Goal: Contribute content

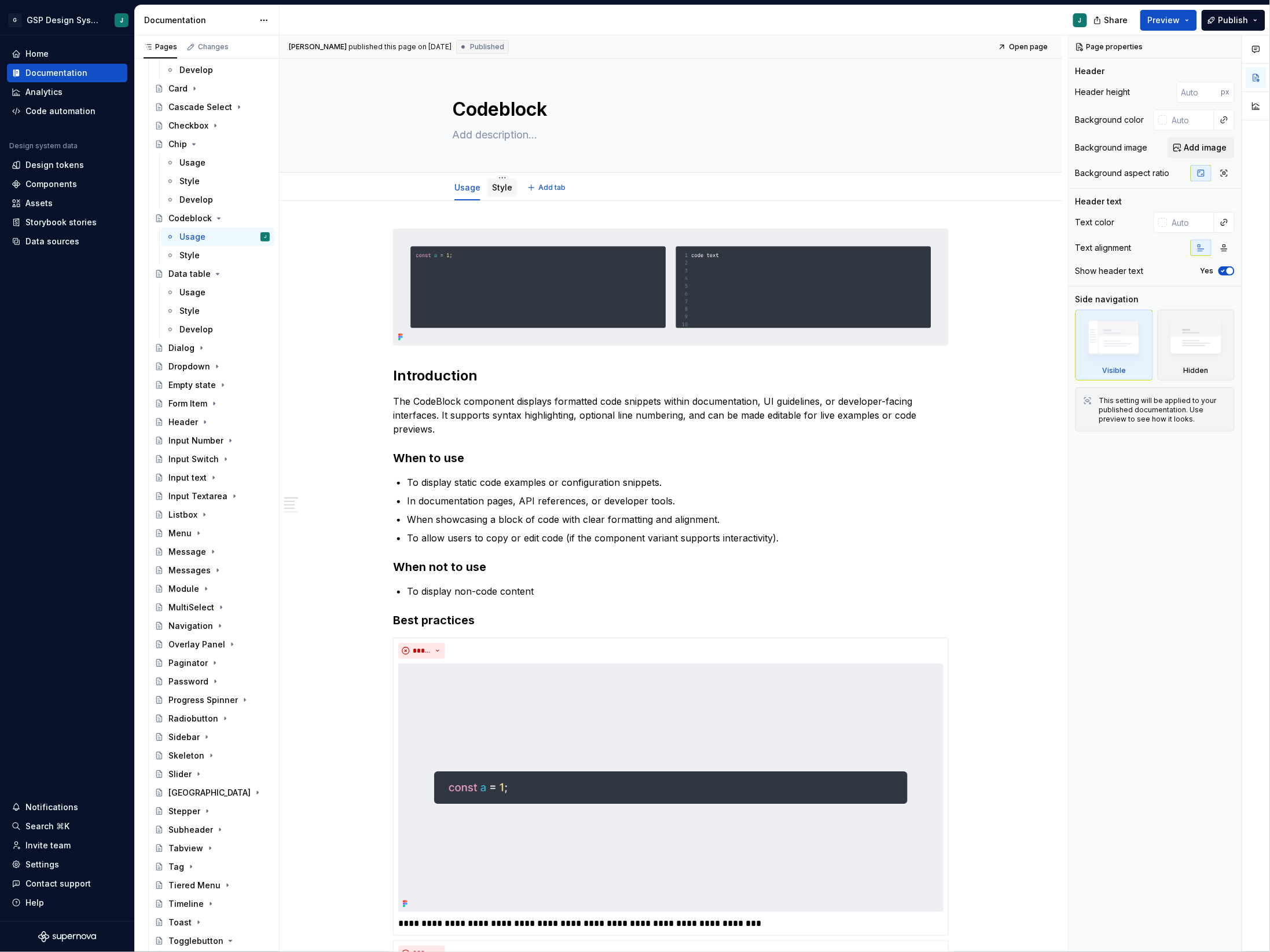
click at [511, 189] on link "Style" at bounding box center [501, 187] width 20 height 10
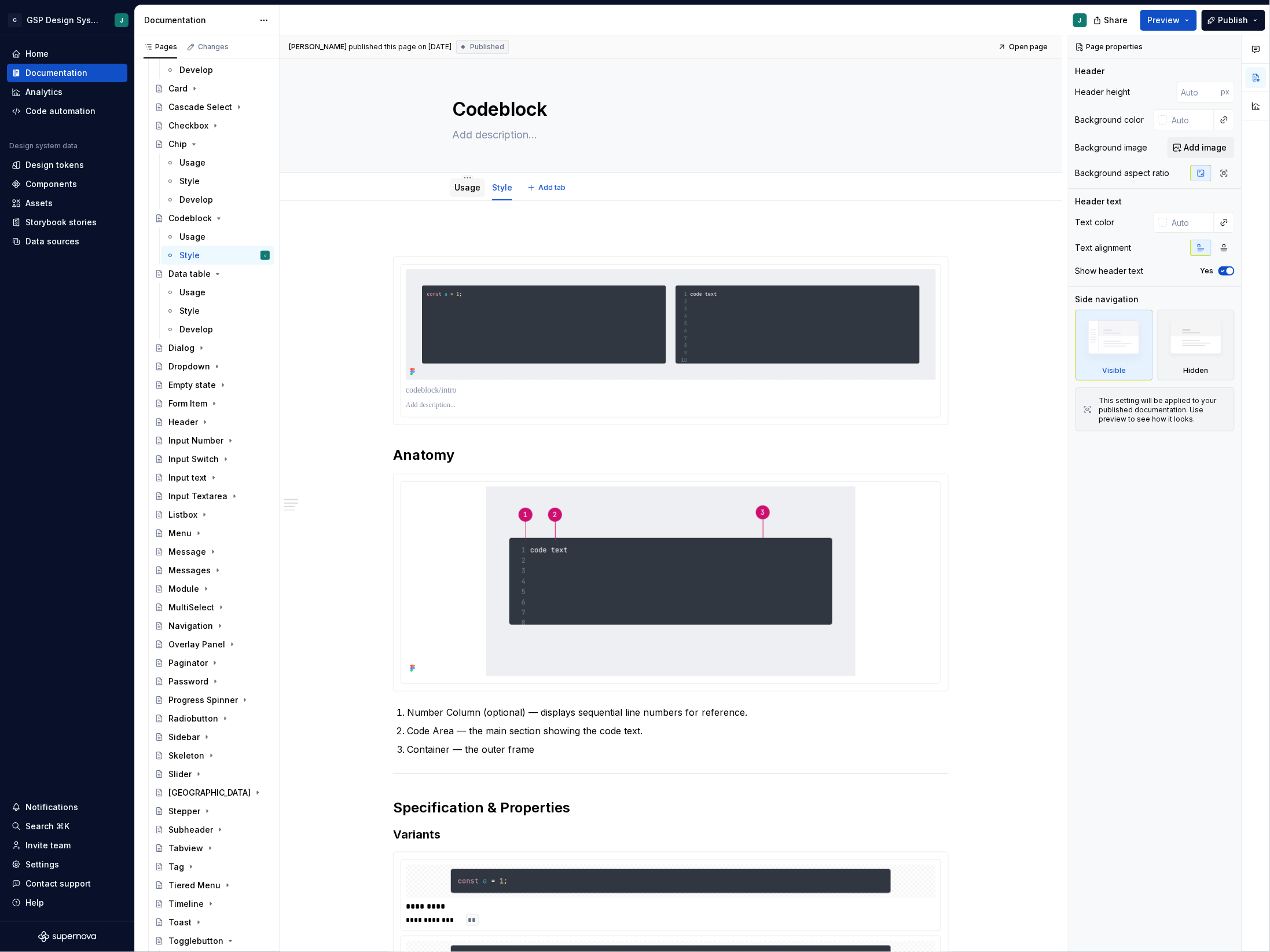
click at [466, 191] on link "Usage" at bounding box center [467, 187] width 26 height 10
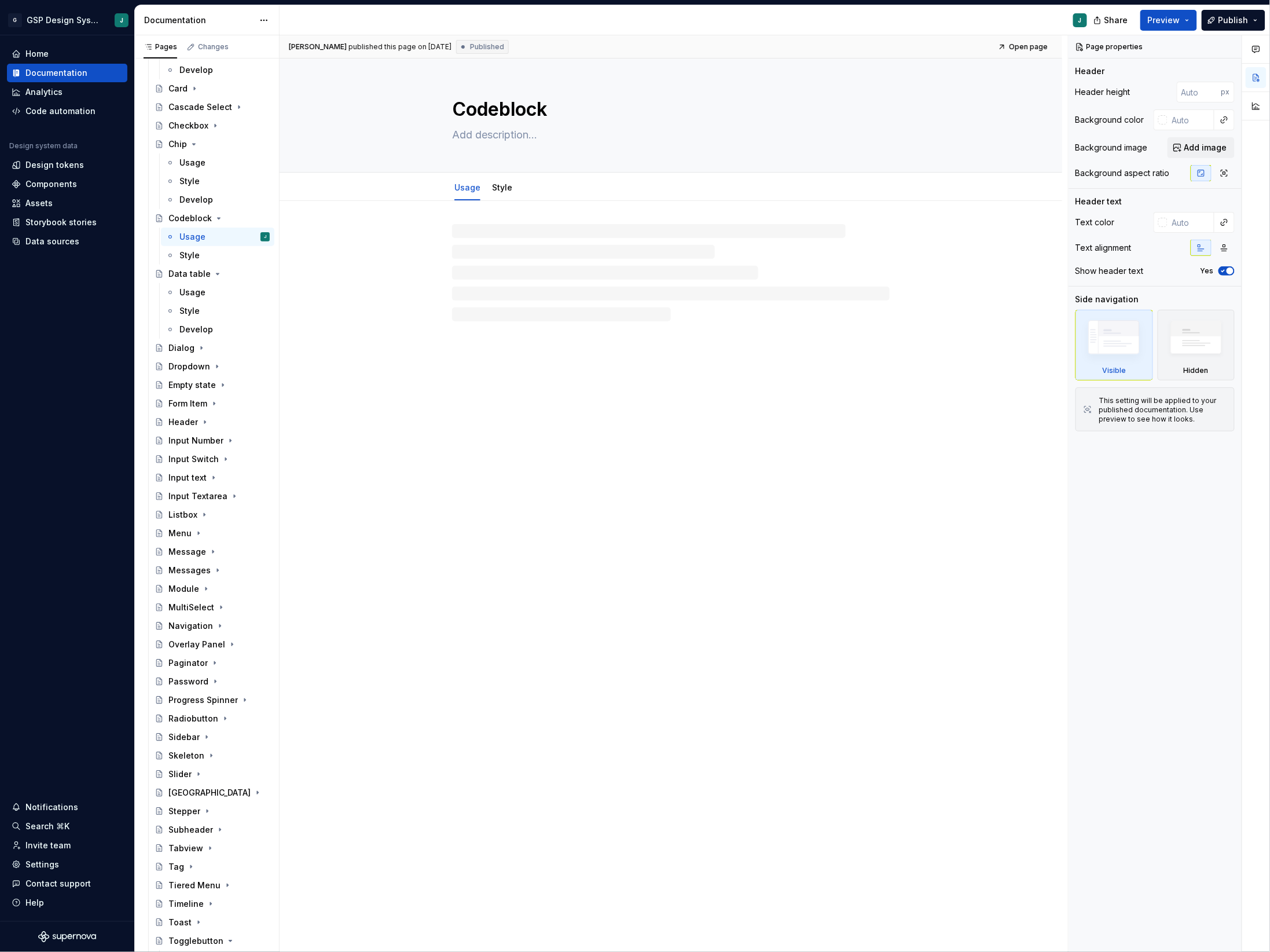
type textarea "*"
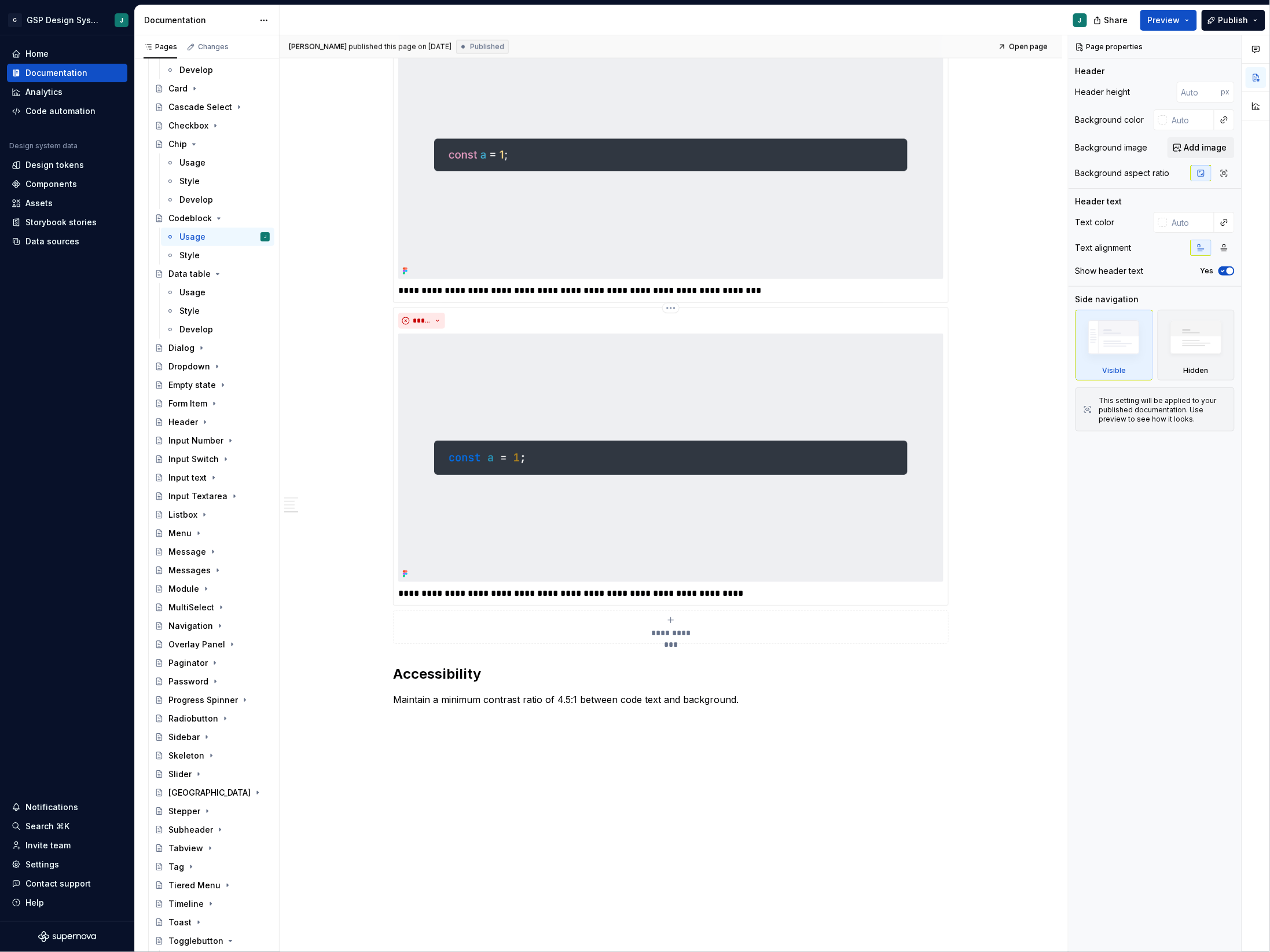
scroll to position [644, 0]
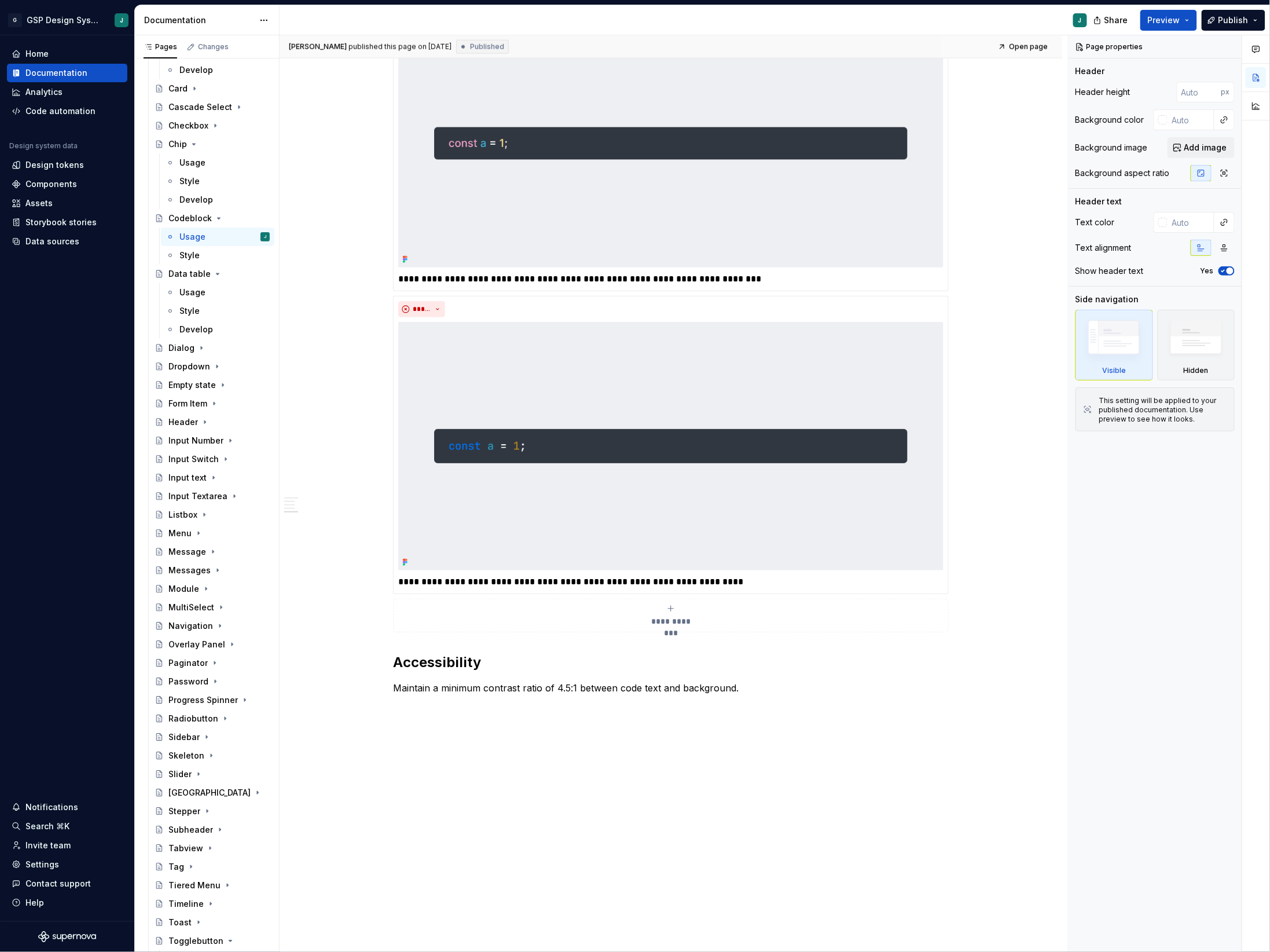
click at [666, 618] on span "**********" at bounding box center [671, 620] width 53 height 11
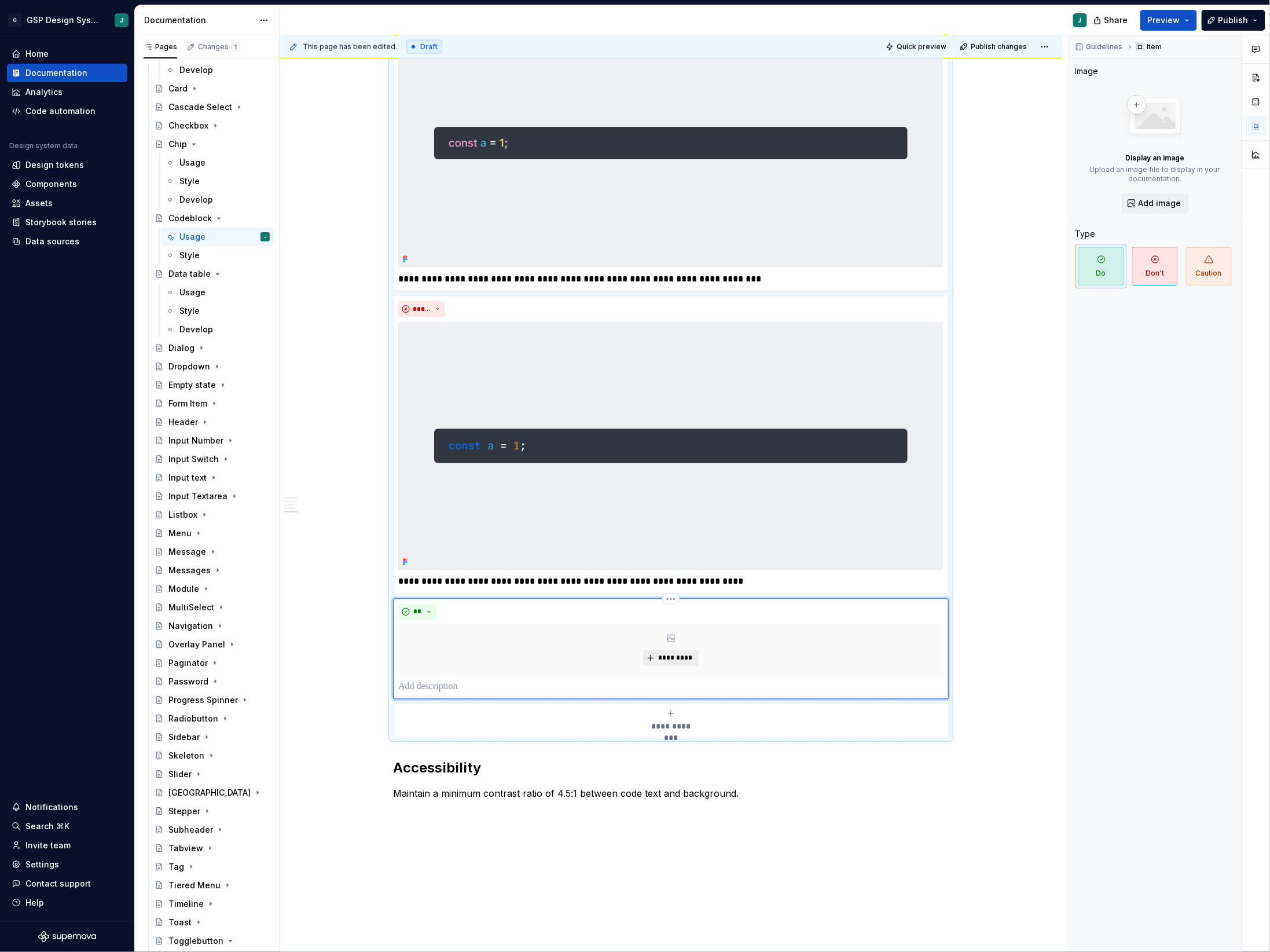
click at [675, 660] on span "*********" at bounding box center [675, 658] width 35 height 9
click at [680, 657] on span "*********" at bounding box center [675, 658] width 35 height 9
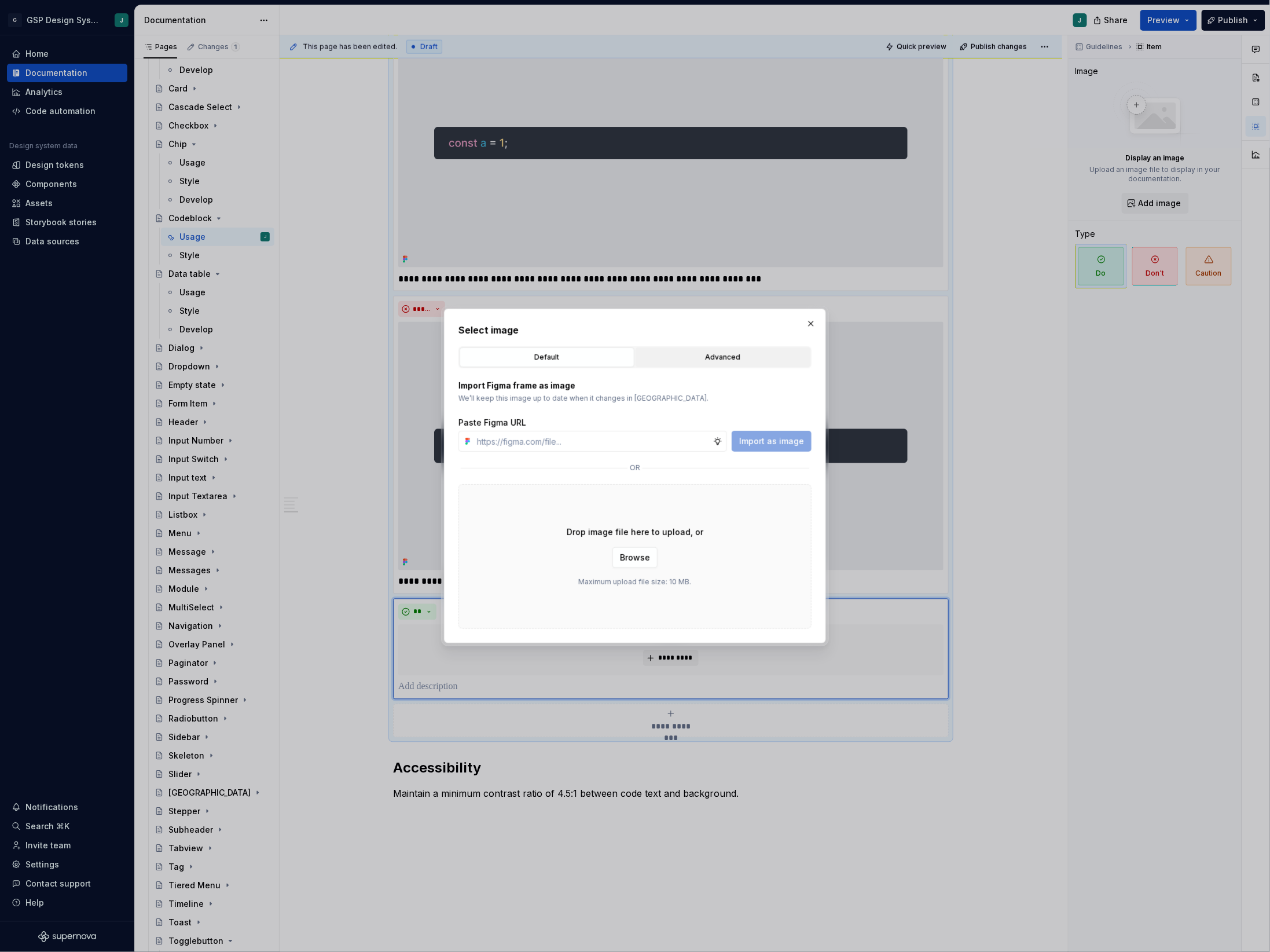
click at [748, 356] on div "Advanced" at bounding box center [723, 356] width 167 height 11
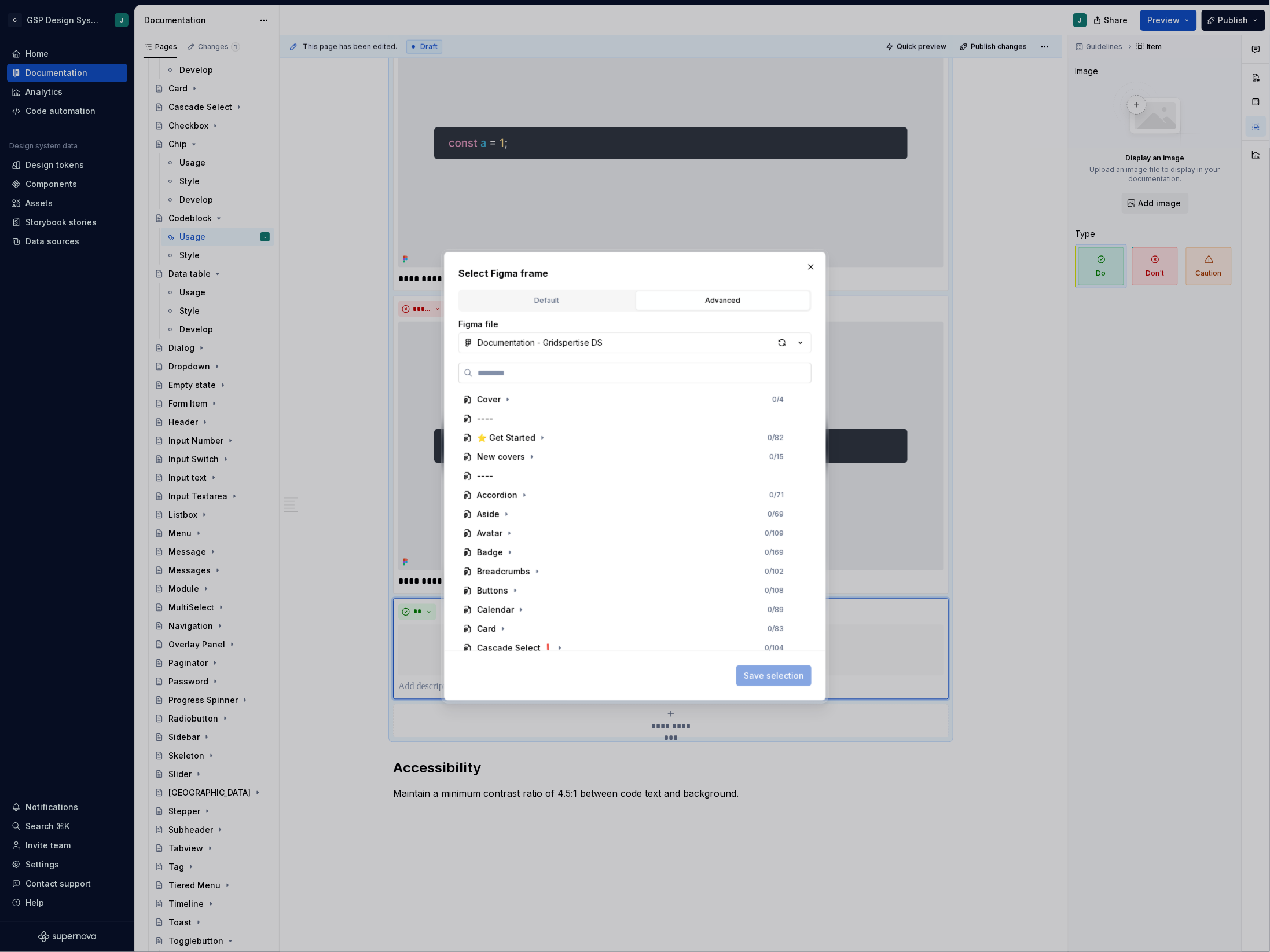
click at [555, 371] on input "search" at bounding box center [642, 372] width 338 height 11
click at [570, 305] on div "Default" at bounding box center [547, 300] width 167 height 11
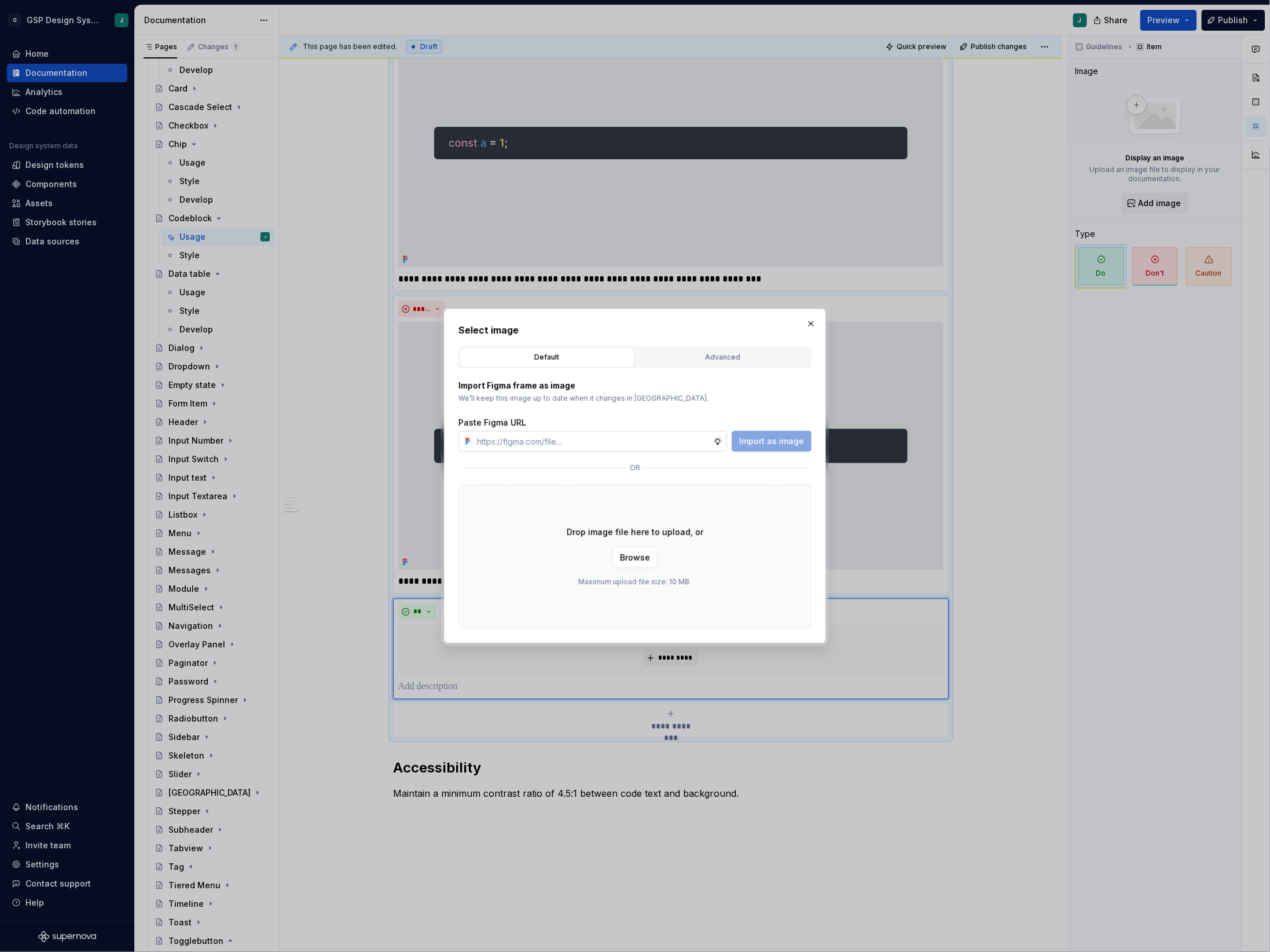
click at [568, 438] on input "text" at bounding box center [593, 441] width 241 height 21
type input "c"
click at [712, 358] on div "Advanced" at bounding box center [723, 356] width 167 height 11
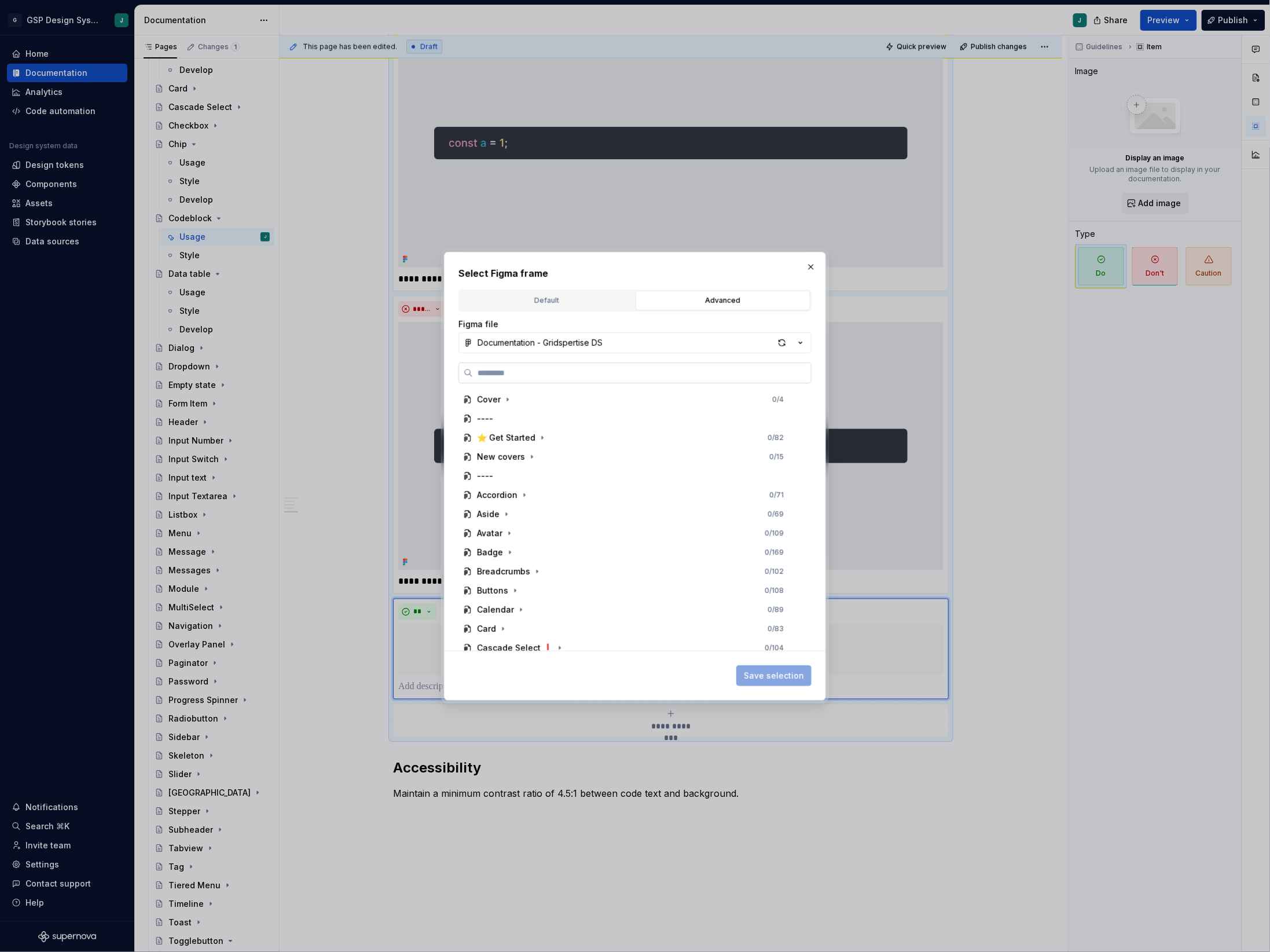
click at [582, 374] on input "search" at bounding box center [642, 372] width 338 height 11
click at [566, 353] on div "Figma file Documentation - Gridspertise DS Cover 0 / 4 ---- ⭐️ Get Started 0 / …" at bounding box center [635, 484] width 353 height 332
click at [555, 339] on div "Documentation - Gridspertise DS" at bounding box center [540, 342] width 125 height 11
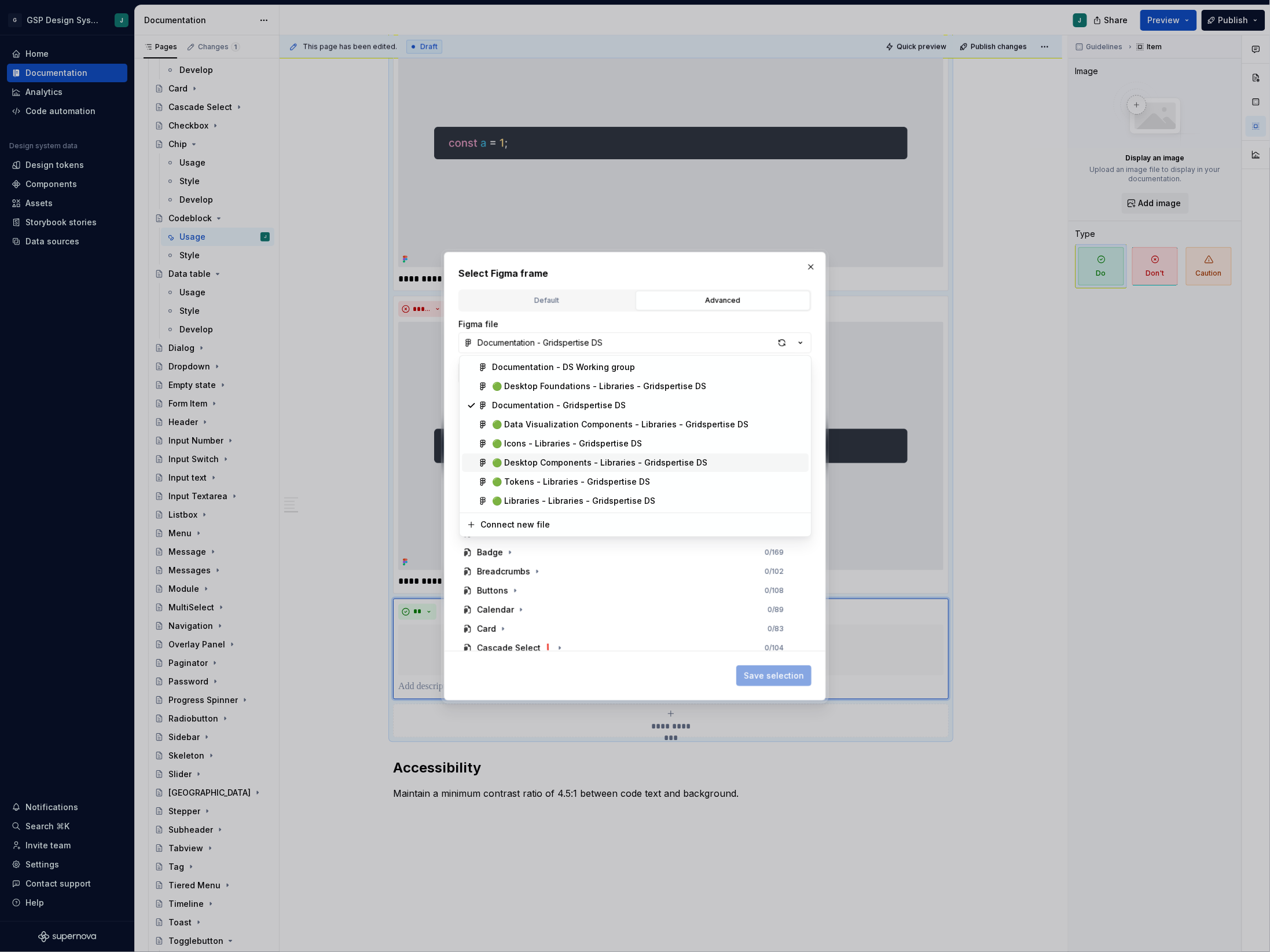
click at [589, 463] on div "🟢 Desktop Components - Libraries - Gridspertise DS" at bounding box center [599, 462] width 216 height 11
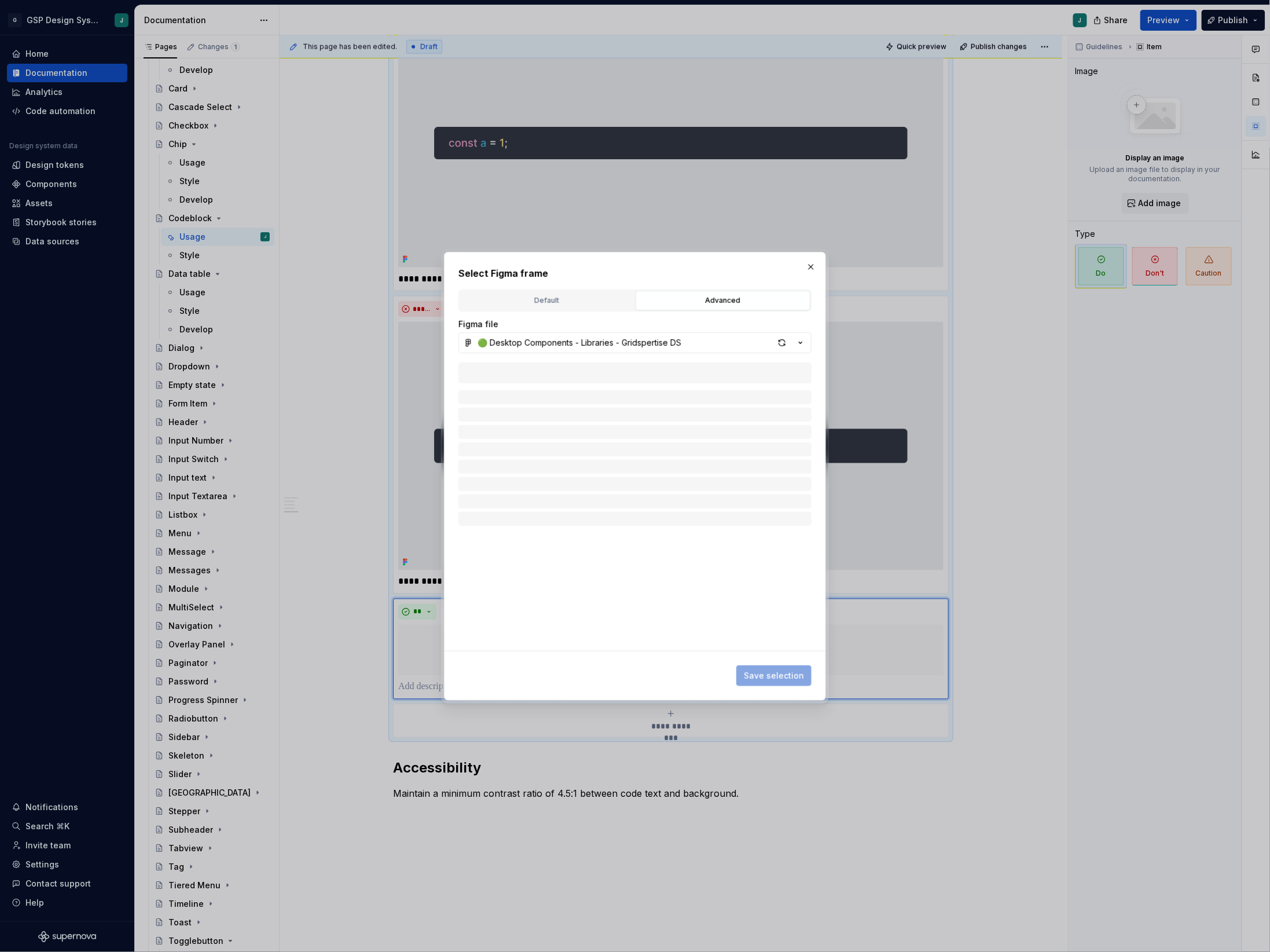
type textarea "*"
click at [571, 372] on input "search" at bounding box center [642, 372] width 338 height 11
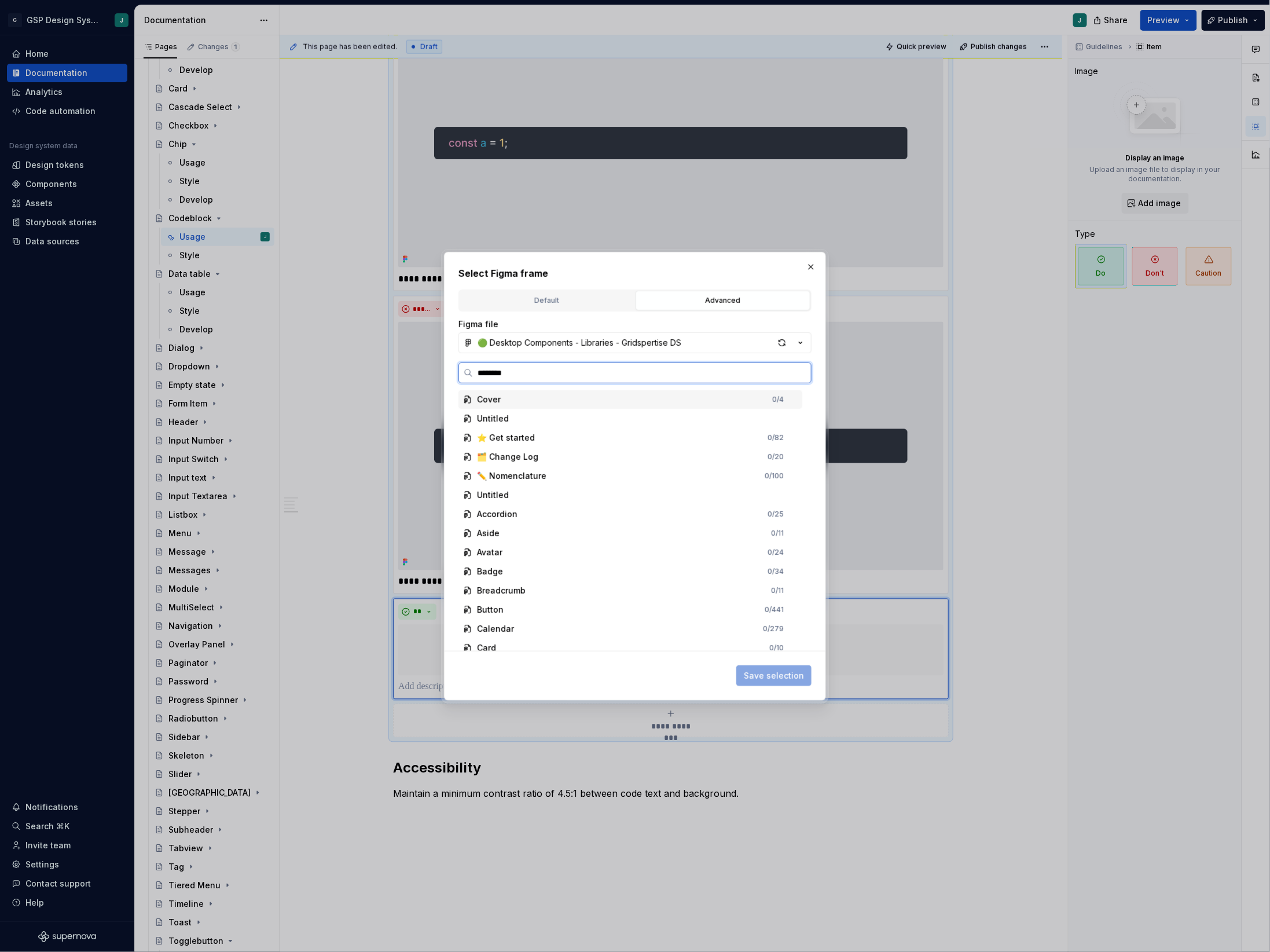
type input "*********"
click at [571, 432] on div "CodeBlock 0 / 2" at bounding box center [641, 437] width 322 height 19
click at [597, 429] on div "CodeBlock 0 / 2" at bounding box center [641, 437] width 322 height 19
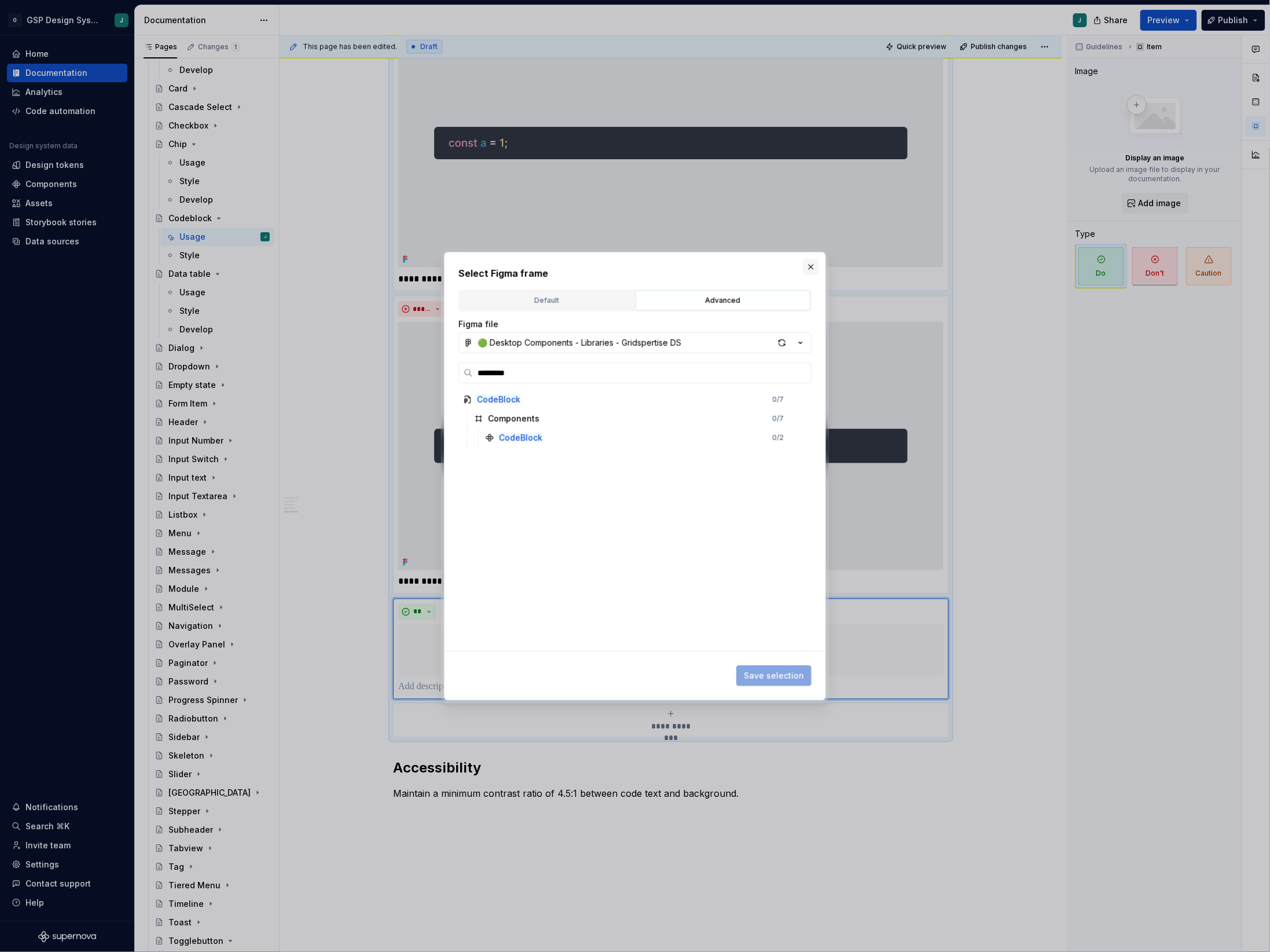
click at [814, 267] on button "button" at bounding box center [811, 267] width 16 height 16
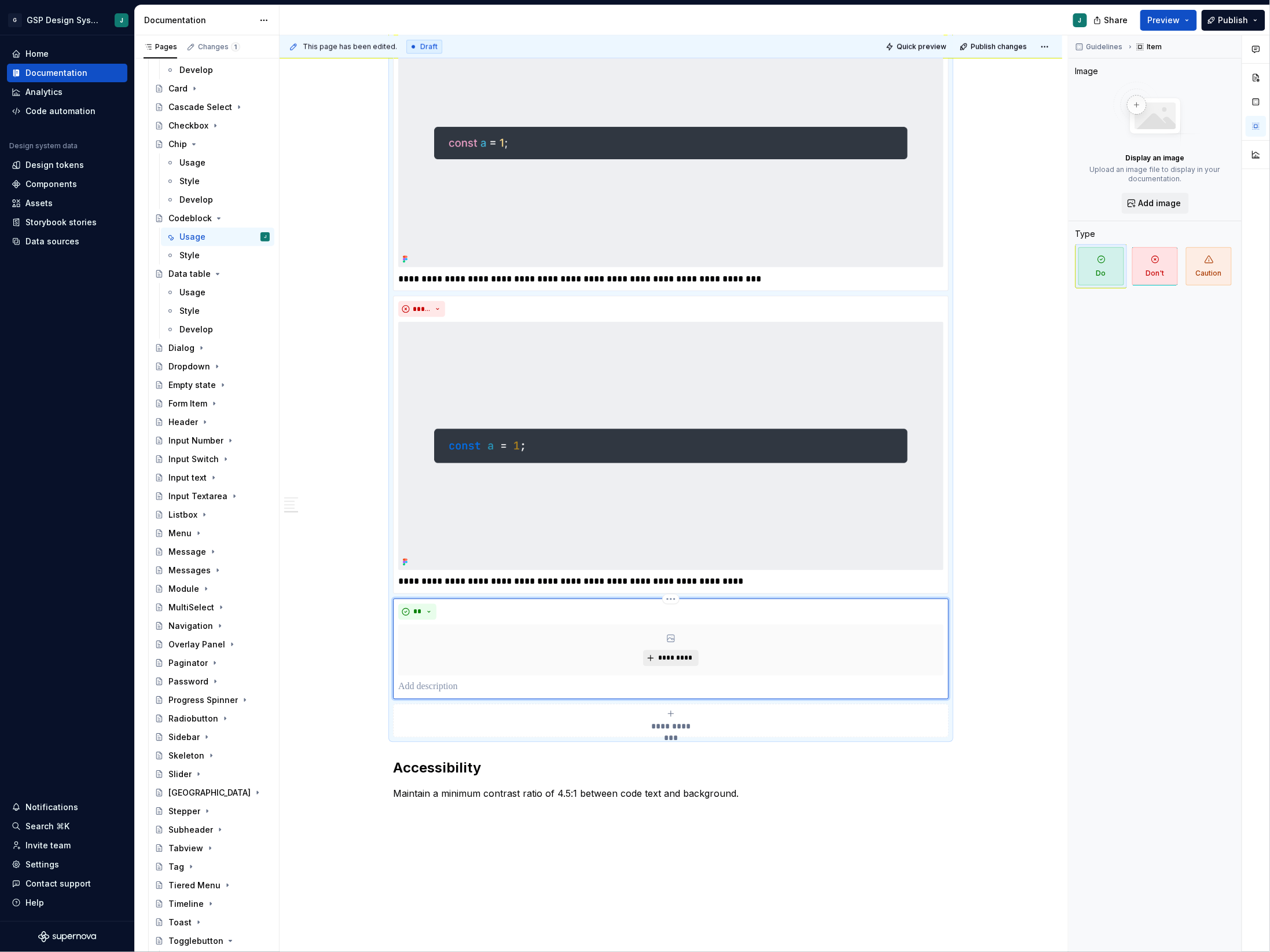
click at [683, 665] on button "*********" at bounding box center [670, 659] width 55 height 16
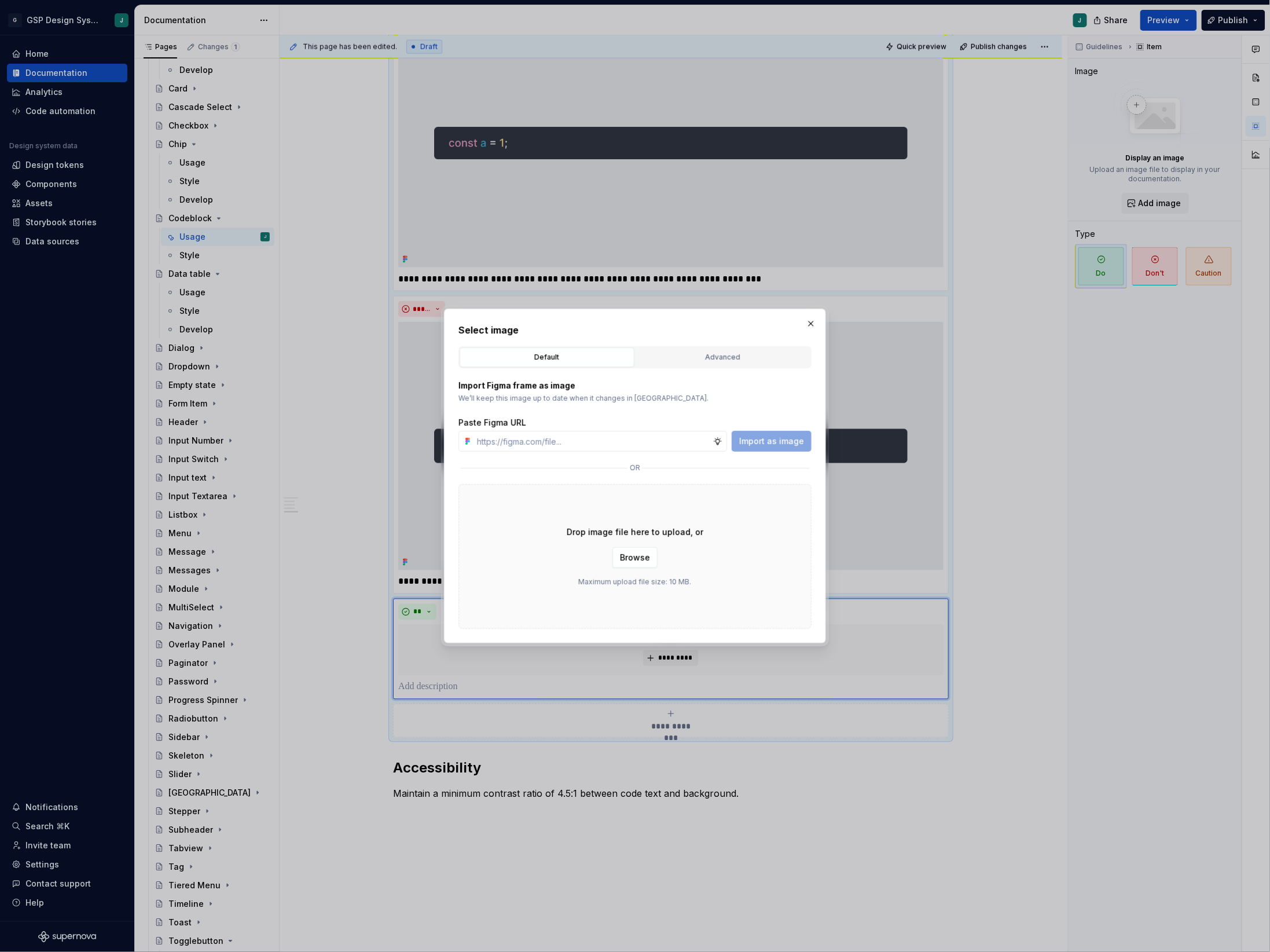
type textarea "*"
click at [709, 351] on div "Advanced" at bounding box center [723, 356] width 167 height 11
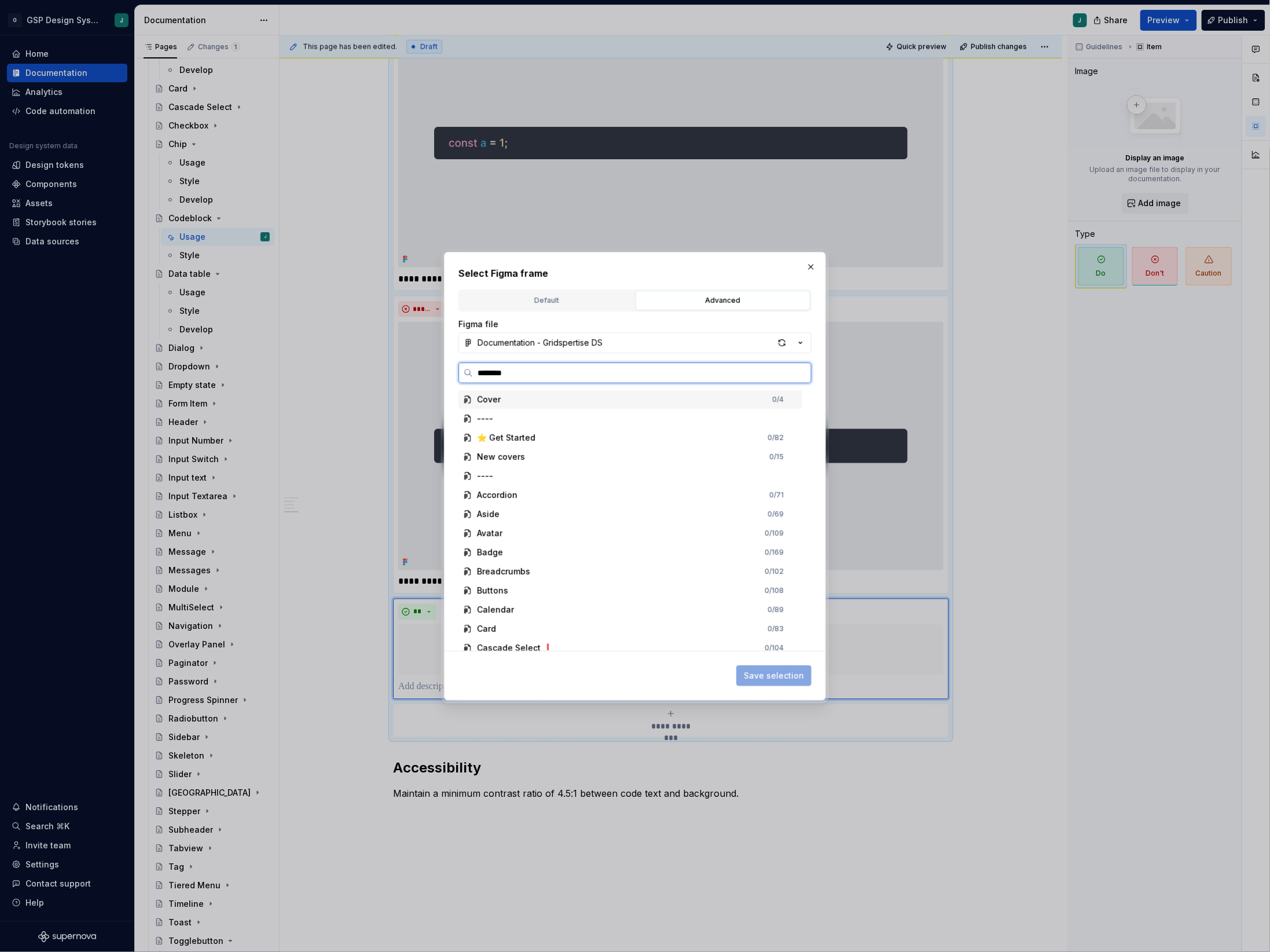
type input "*********"
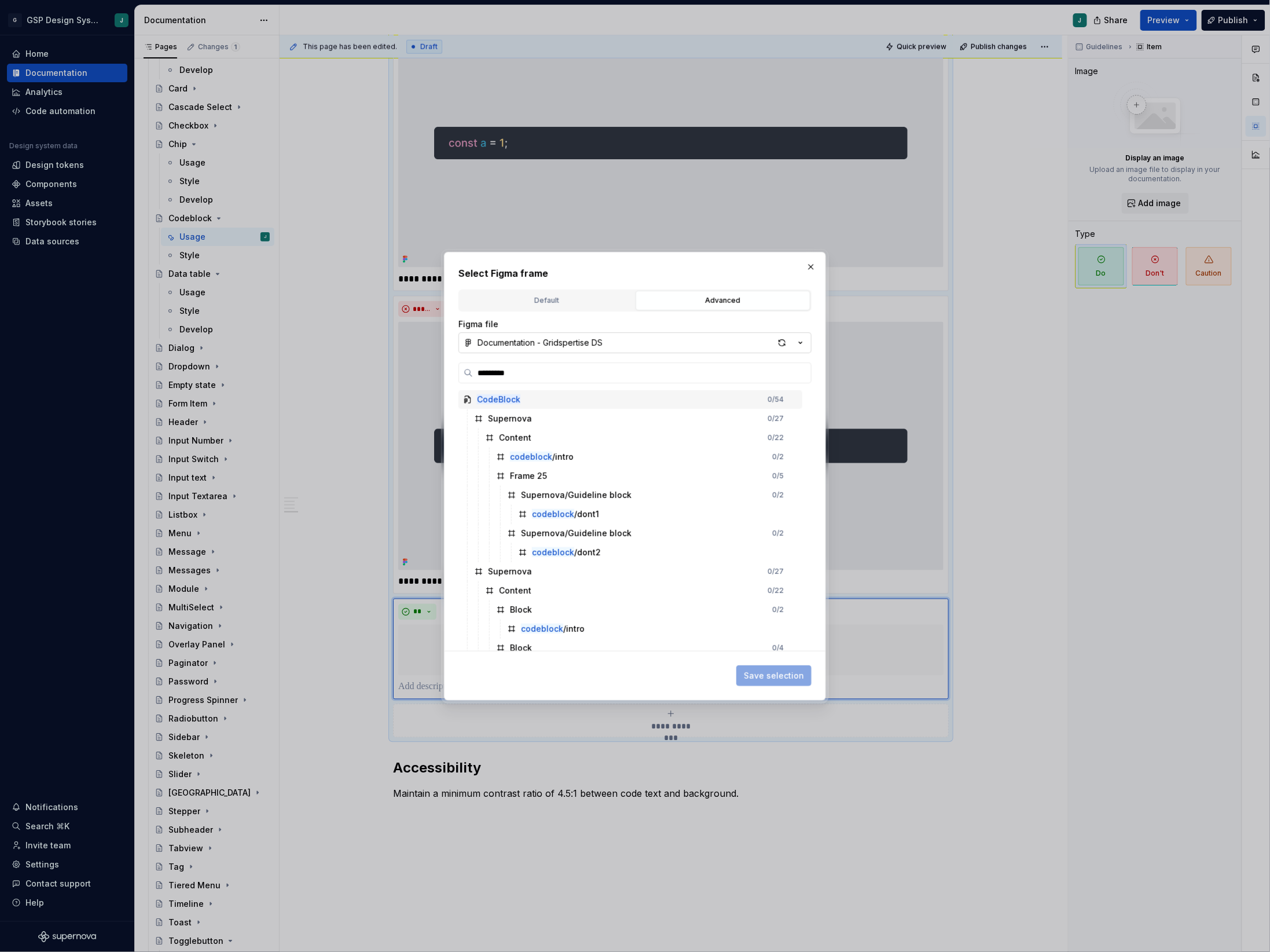
click at [561, 335] on button "Documentation - Gridspertise DS" at bounding box center [635, 343] width 353 height 21
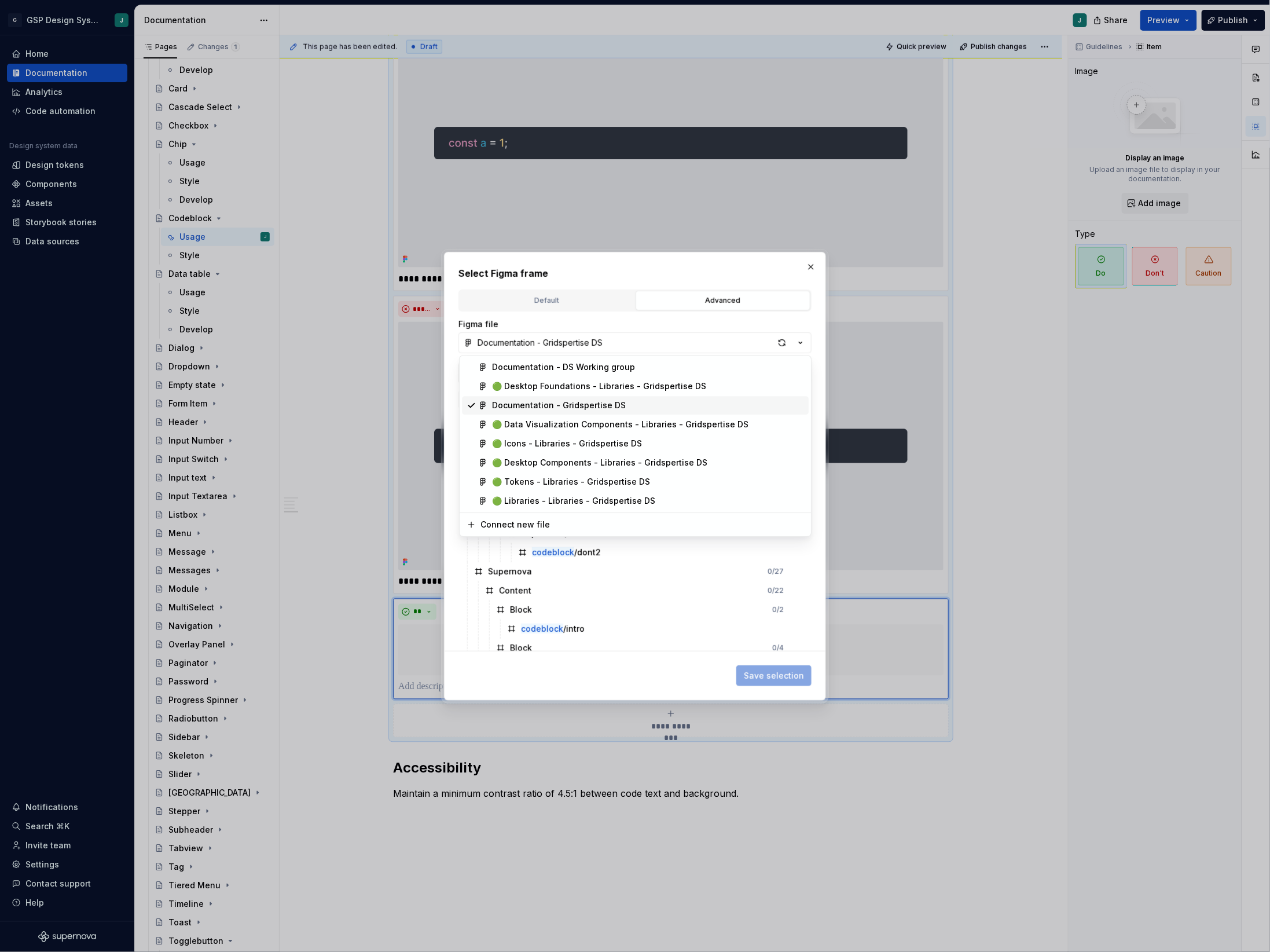
click at [582, 400] on div "Documentation - Gridspertise DS" at bounding box center [558, 405] width 134 height 11
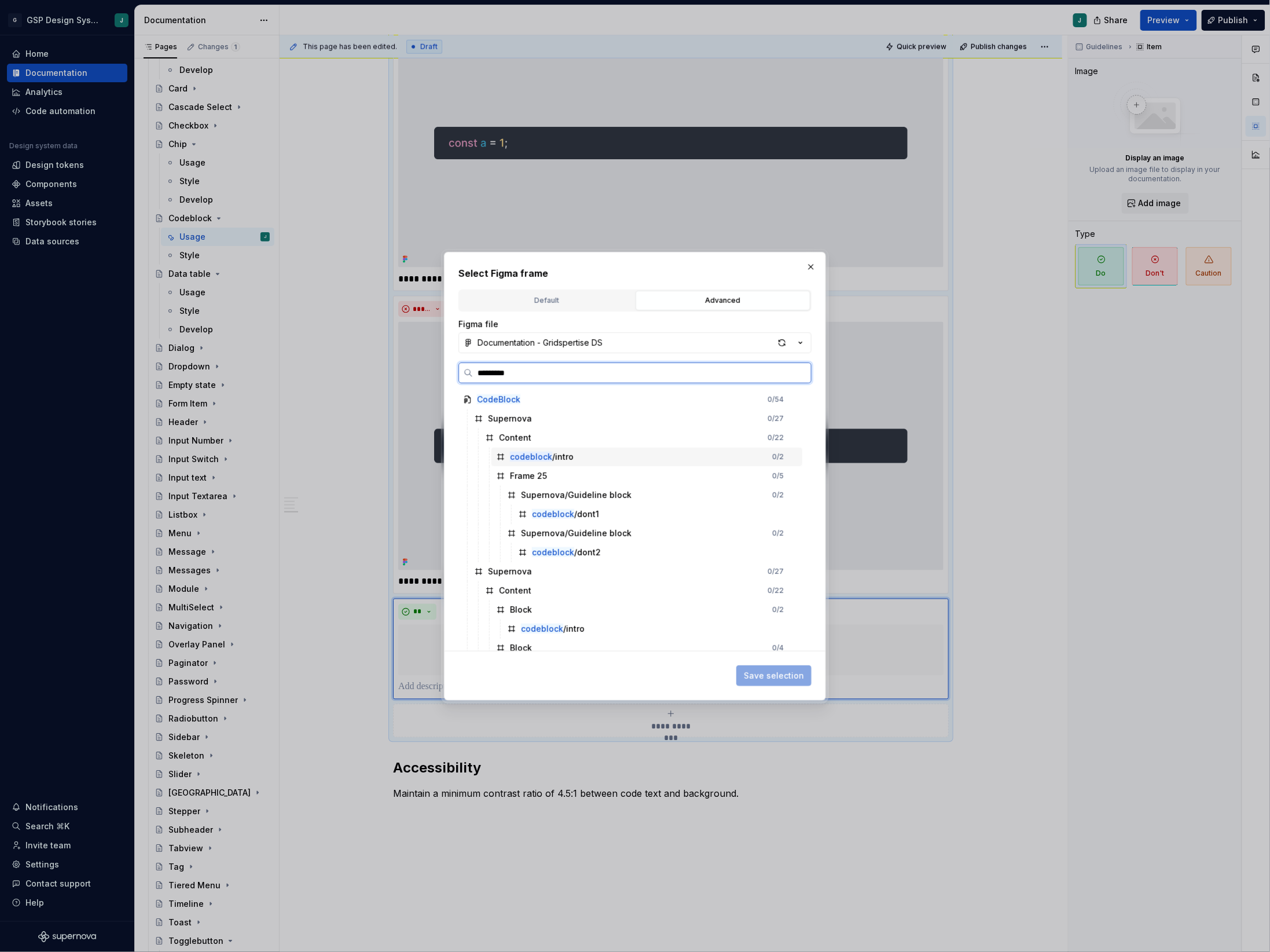
click at [562, 454] on div "codeblock /intro" at bounding box center [541, 456] width 64 height 11
click at [766, 668] on button "Save selection" at bounding box center [774, 676] width 76 height 21
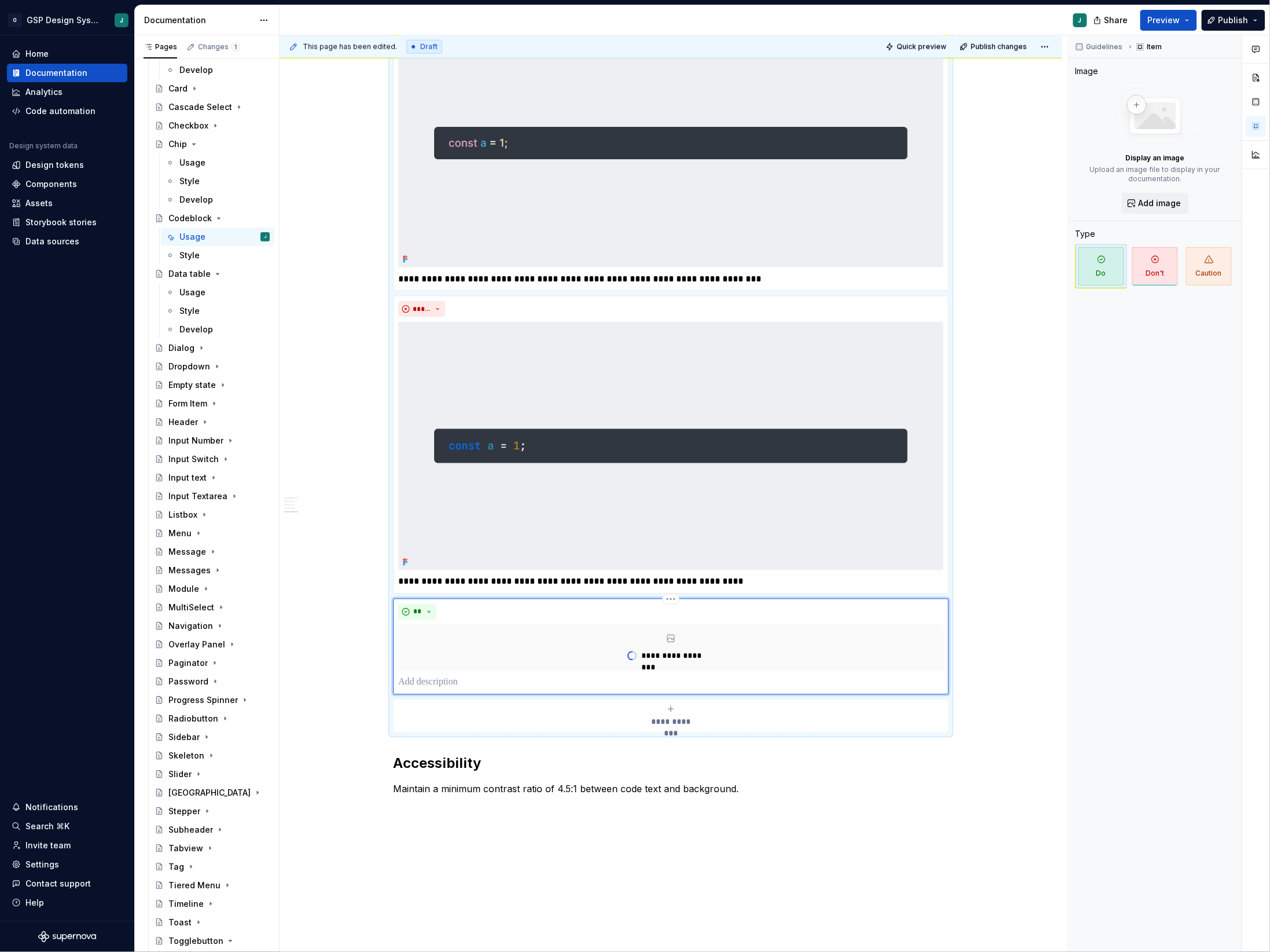
click at [447, 684] on p at bounding box center [671, 683] width 546 height 14
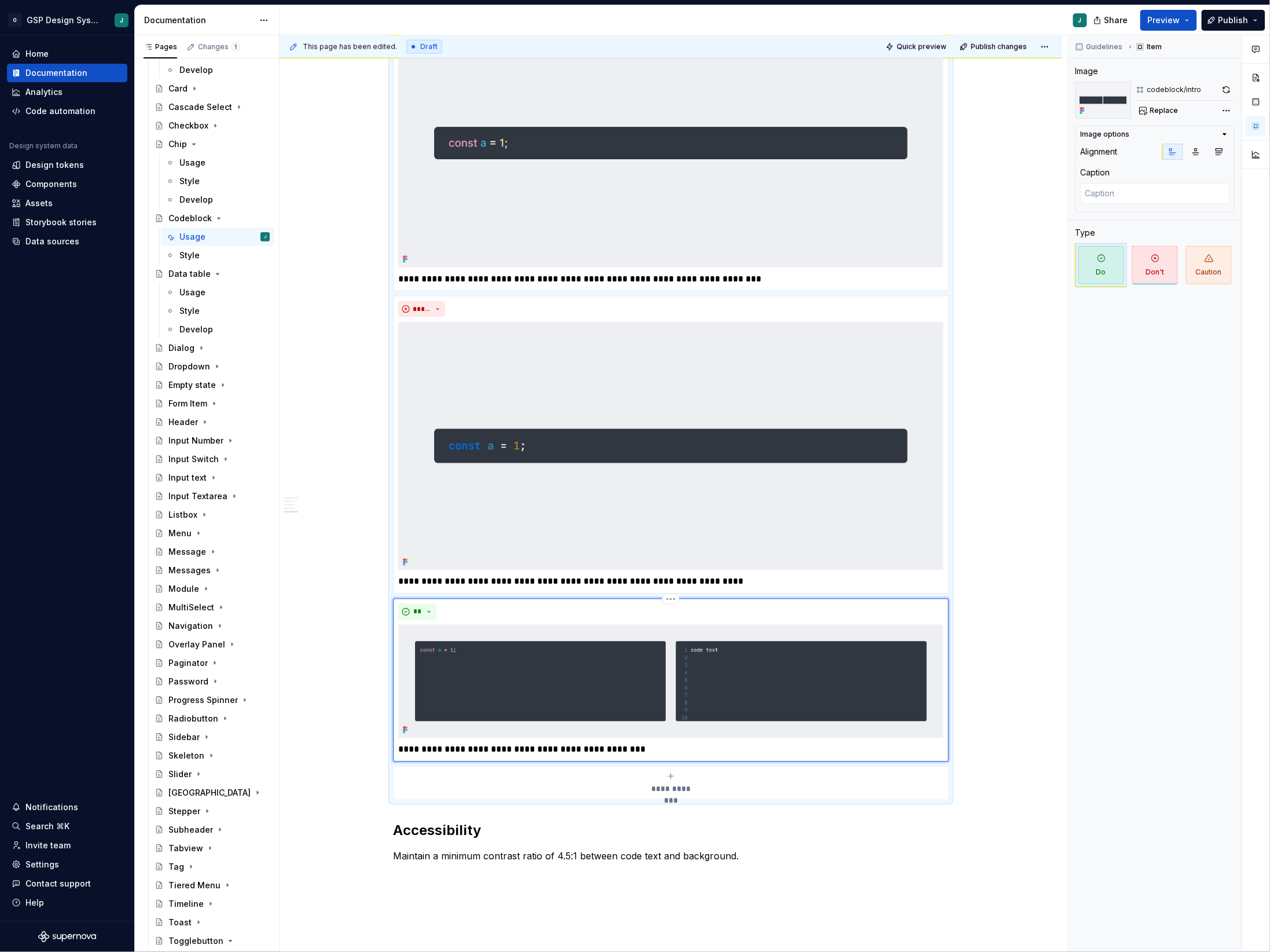
scroll to position [712, 0]
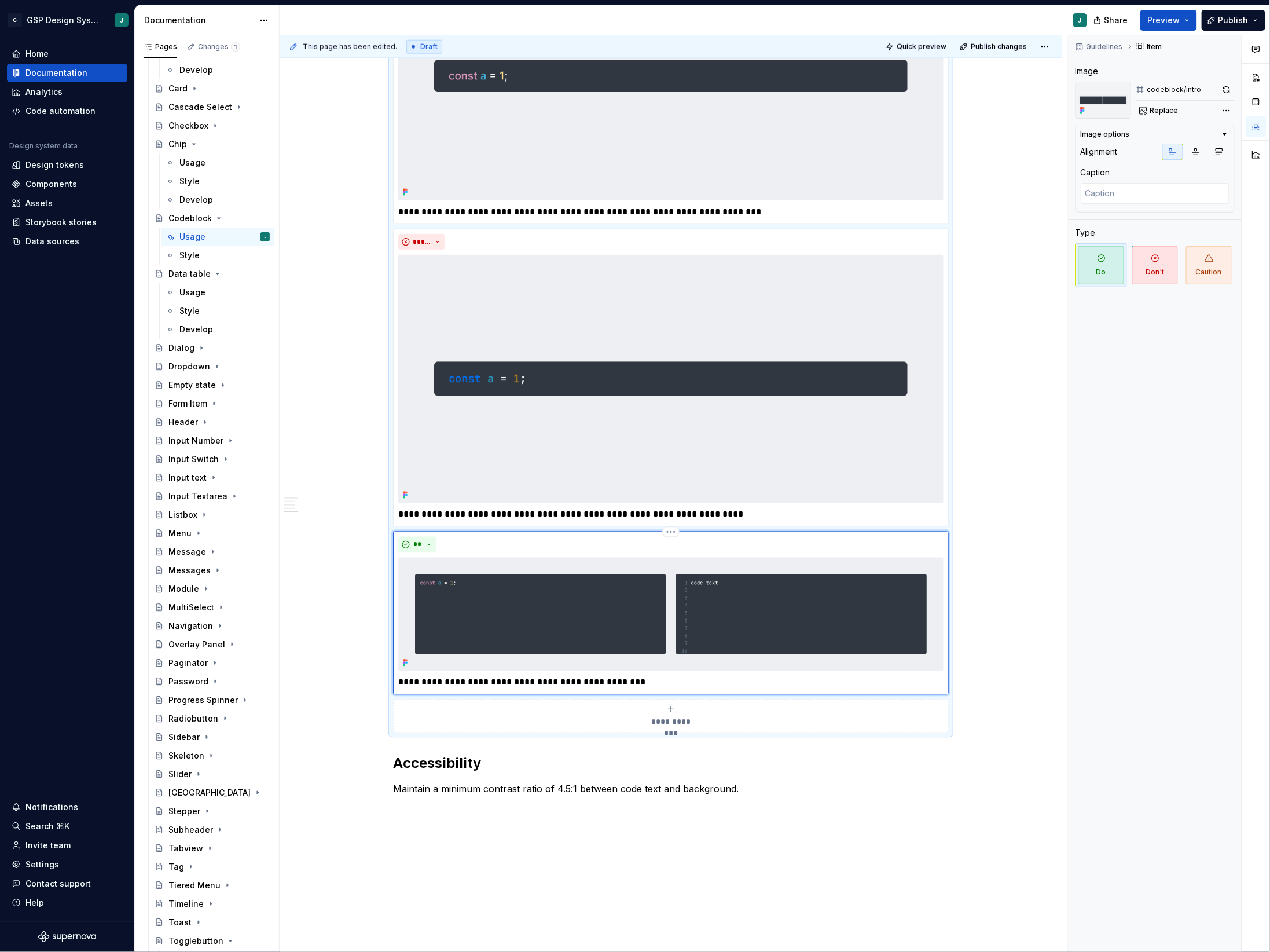
click at [655, 682] on p "**********" at bounding box center [671, 683] width 545 height 14
click at [1144, 611] on div "Guidelines Item Image codeblock/intro Replace Image options Alignment Caption T…" at bounding box center [1155, 493] width 173 height 917
type textarea "*"
